Goal: Task Accomplishment & Management: Complete application form

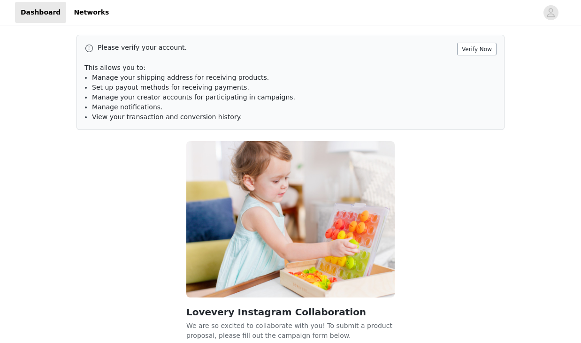
click at [480, 47] on button "Verify Now" at bounding box center [476, 49] width 39 height 13
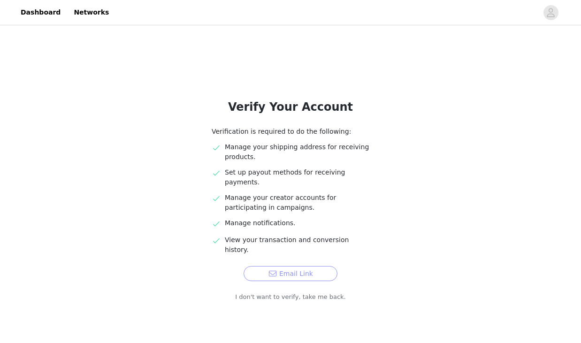
click at [285, 266] on button "Email Link" at bounding box center [291, 273] width 94 height 15
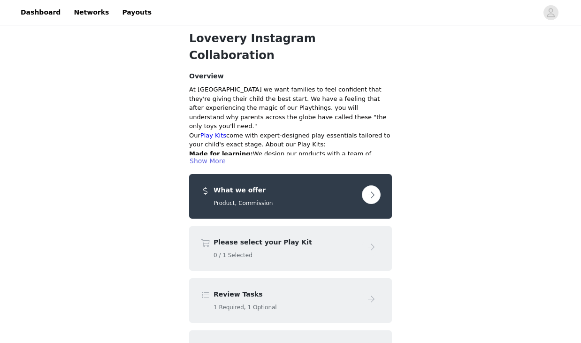
scroll to position [44, 0]
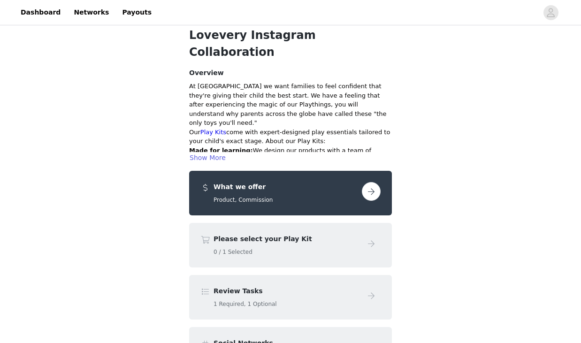
click at [376, 182] on button "button" at bounding box center [371, 191] width 19 height 19
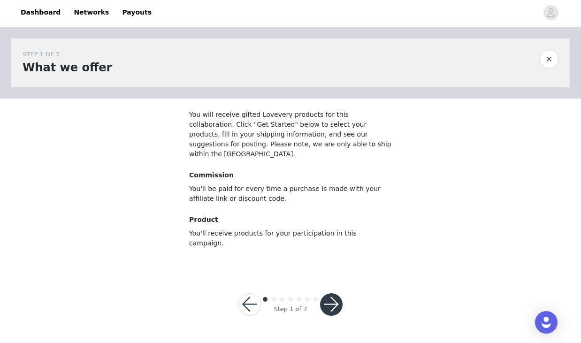
click at [333, 294] on button "button" at bounding box center [331, 305] width 23 height 23
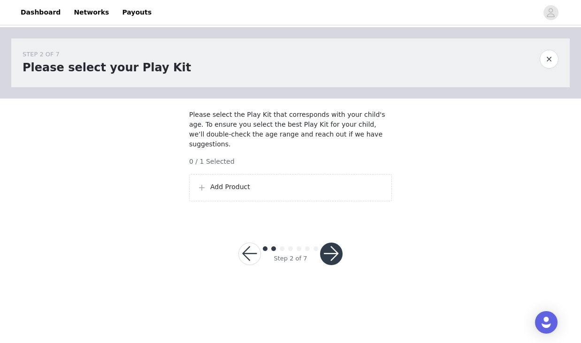
click at [296, 185] on p "Add Product" at bounding box center [297, 187] width 174 height 10
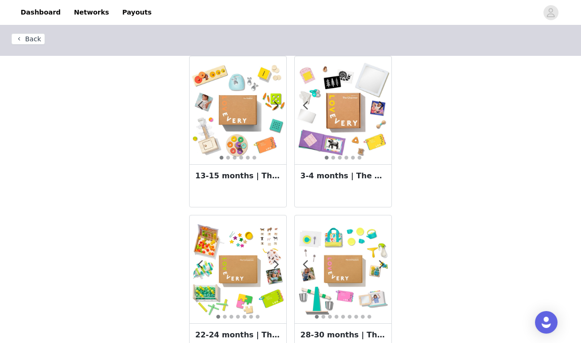
scroll to position [6, 0]
